Goal: Transaction & Acquisition: Subscribe to service/newsletter

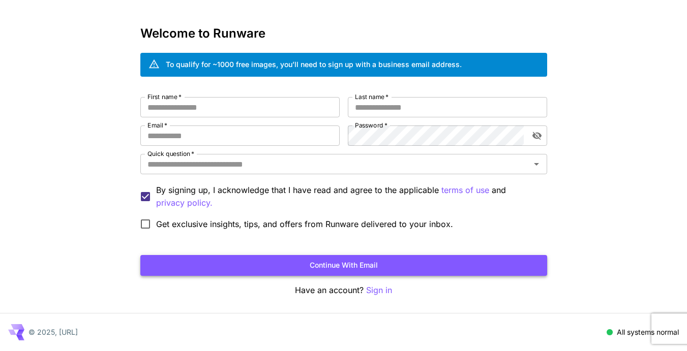
scroll to position [32, 0]
click at [365, 267] on button "Continue with email" at bounding box center [343, 265] width 407 height 21
click at [375, 292] on p "Sign in" at bounding box center [379, 290] width 26 height 13
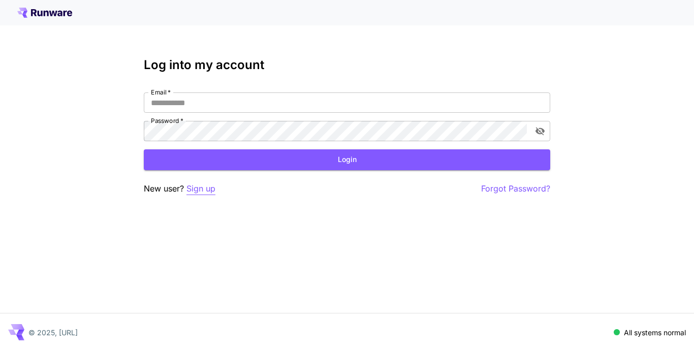
click at [210, 190] on p "Sign up" at bounding box center [201, 188] width 29 height 13
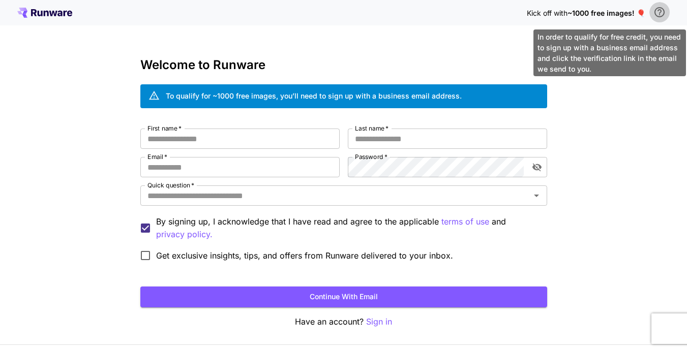
click at [661, 8] on icon "\a In order to qualify for free credit, you need to sign up with a business ema…" at bounding box center [659, 12] width 10 height 10
